Goal: Navigation & Orientation: Understand site structure

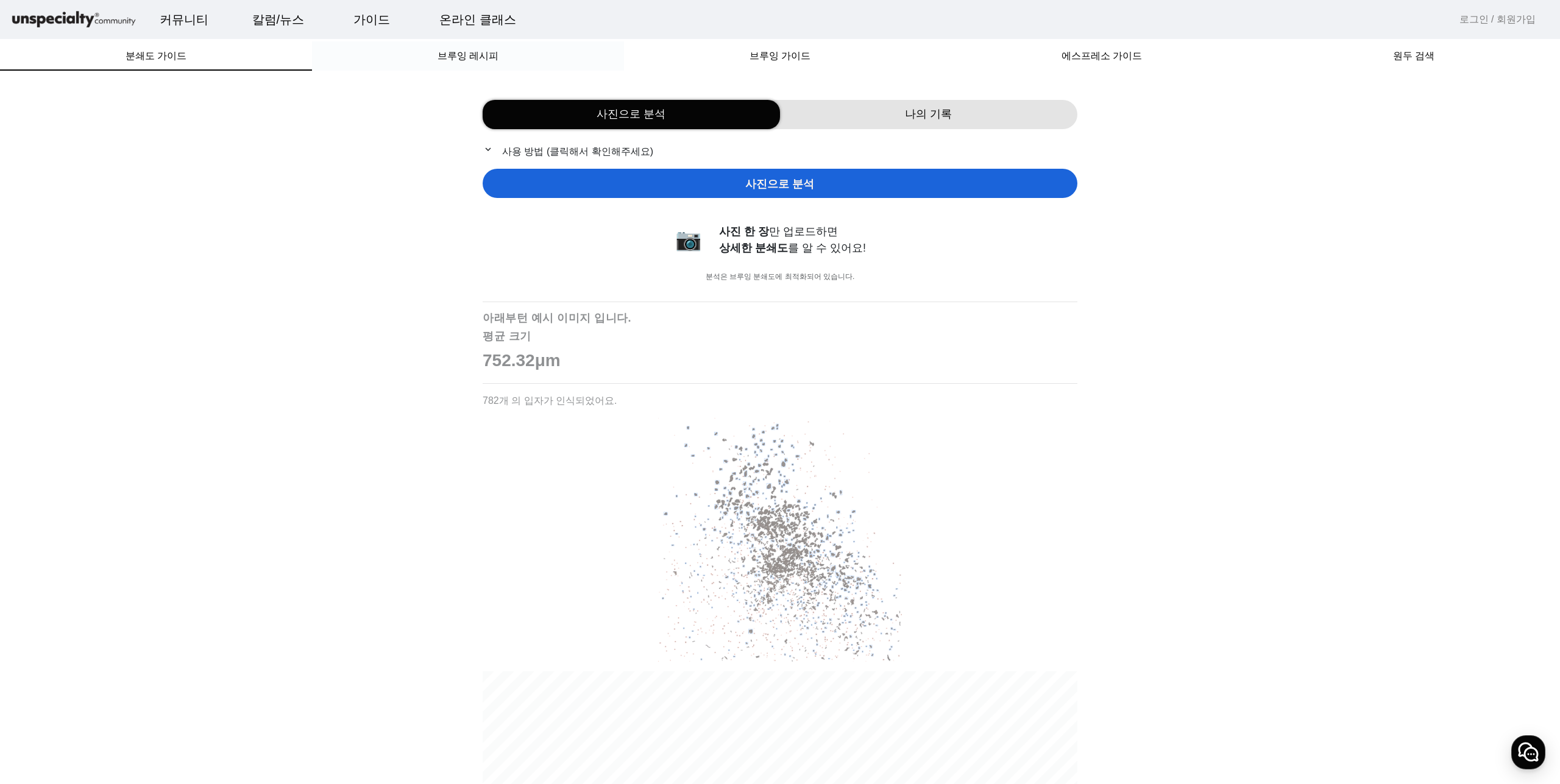
click at [510, 59] on div "브루잉 레시피" at bounding box center [467, 56] width 312 height 29
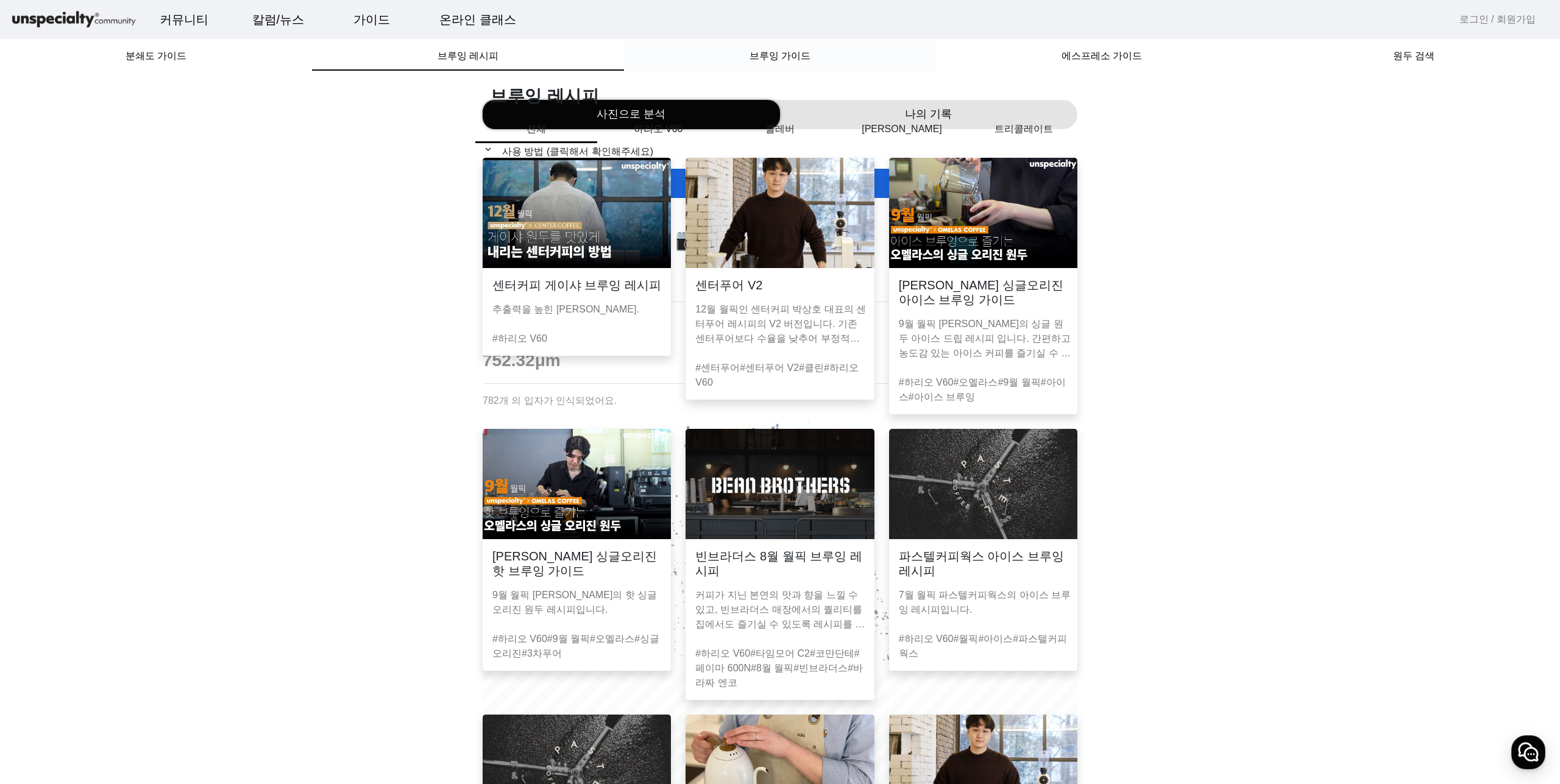
click at [801, 61] on span "브루잉 가이드" at bounding box center [780, 56] width 61 height 10
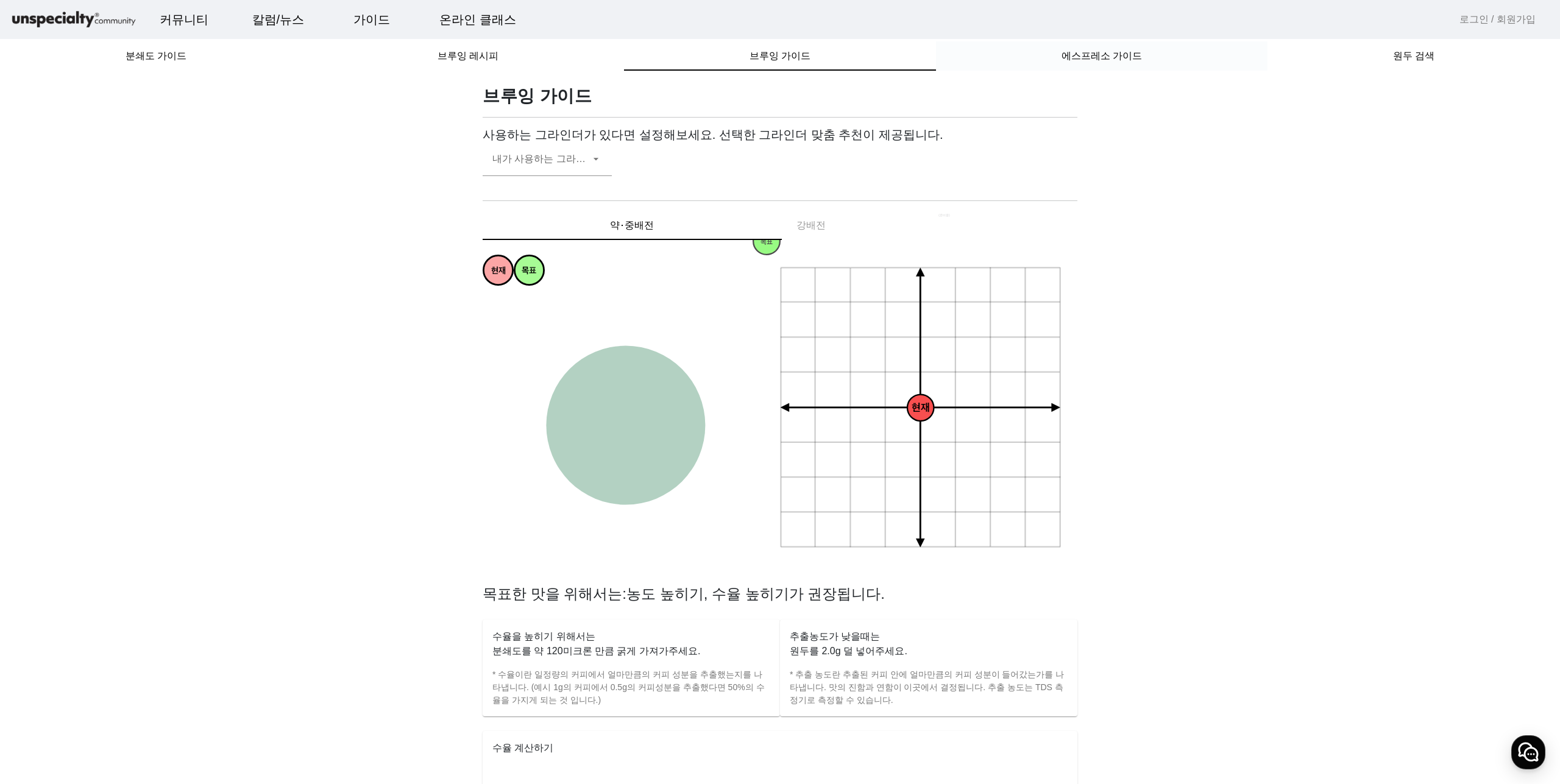
click at [1136, 51] on span "에스프레소 가이드" at bounding box center [1102, 56] width 81 height 10
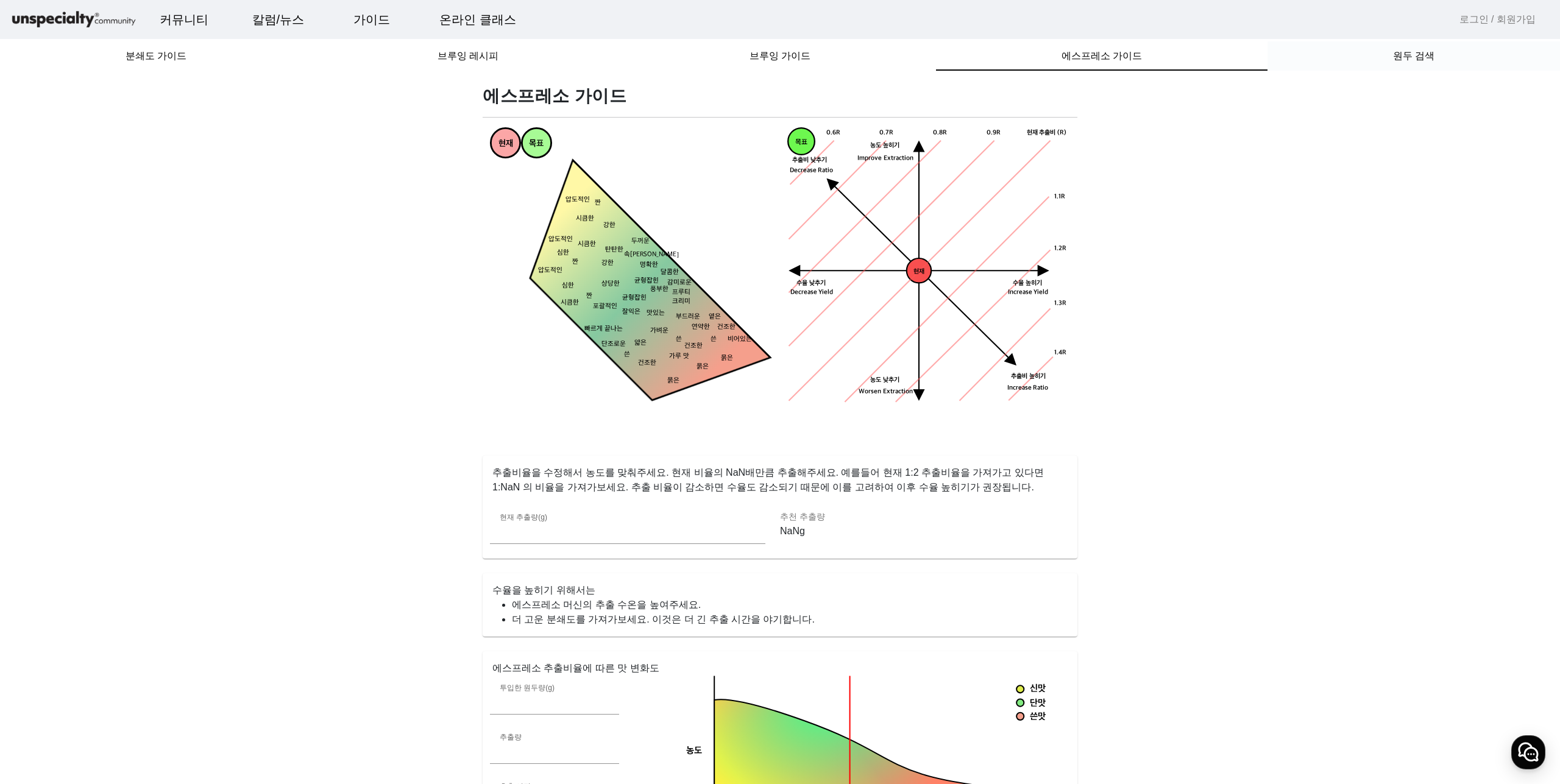
click at [1363, 67] on div "원두 검색" at bounding box center [1413, 56] width 293 height 29
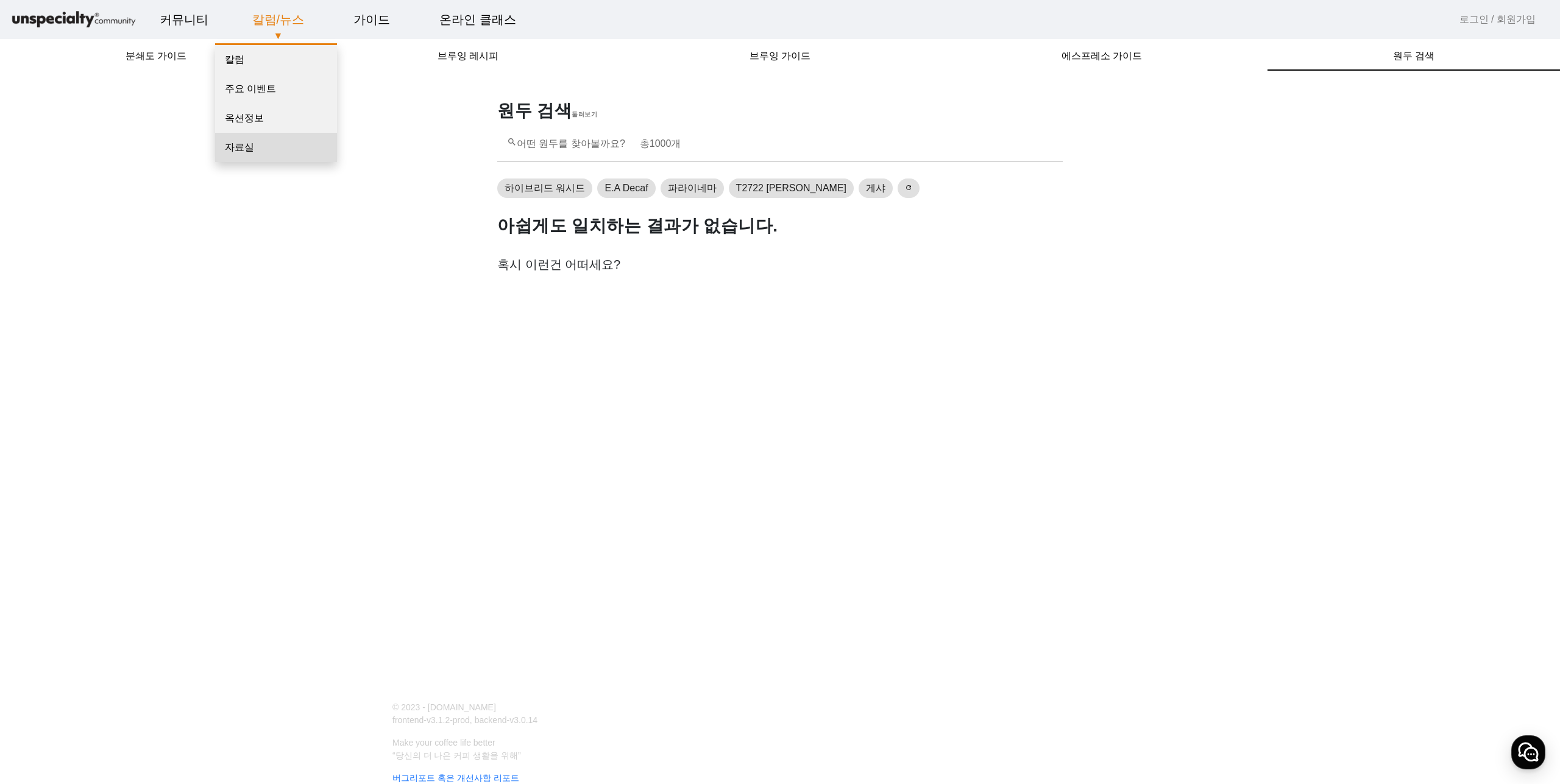
click at [284, 144] on link "자료실" at bounding box center [276, 147] width 122 height 29
